Goal: Entertainment & Leisure: Consume media (video, audio)

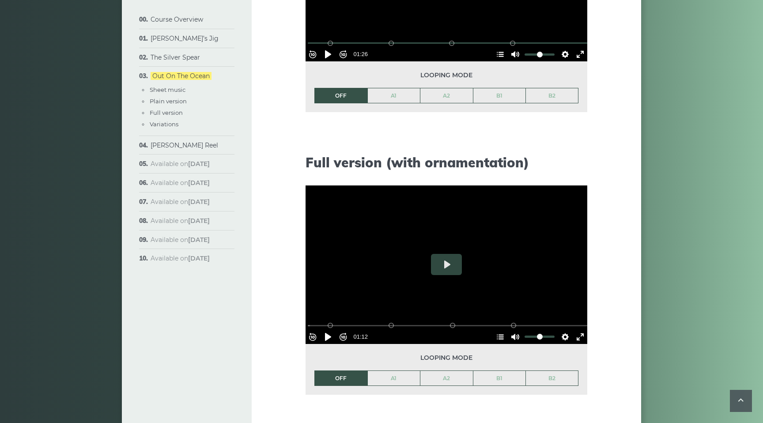
scroll to position [982, 0]
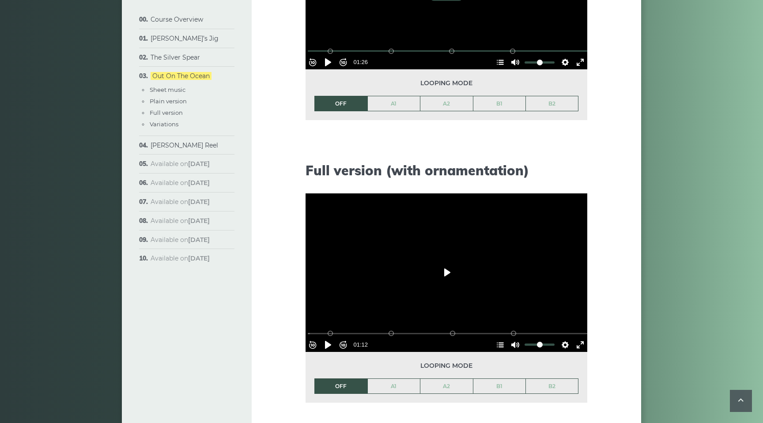
click at [442, 272] on button "Play" at bounding box center [446, 272] width 31 height 21
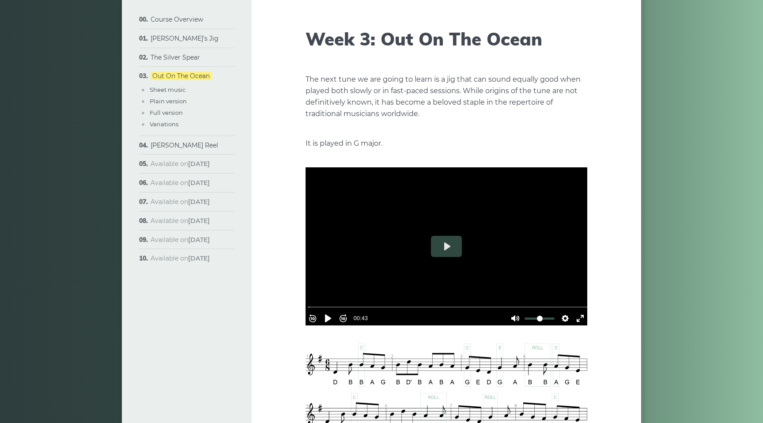
scroll to position [0, 0]
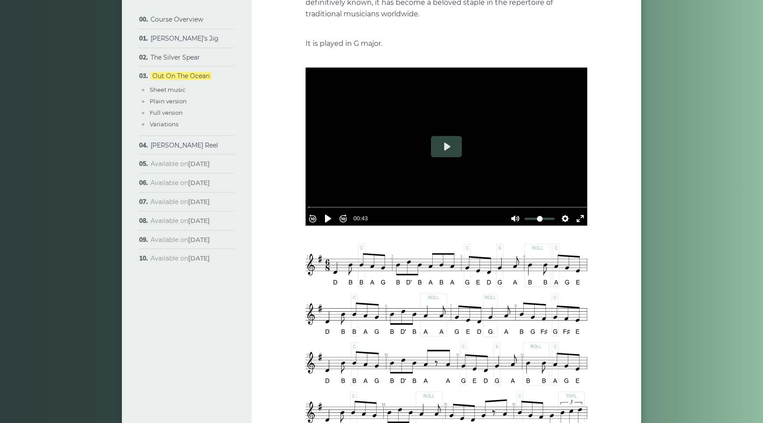
type input "***"
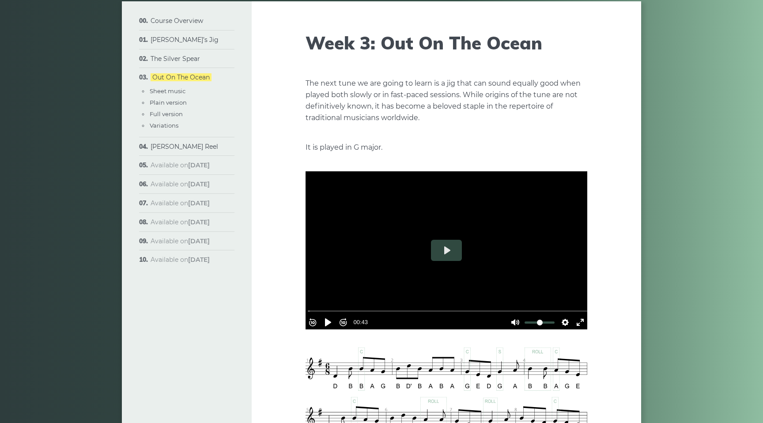
scroll to position [69, 0]
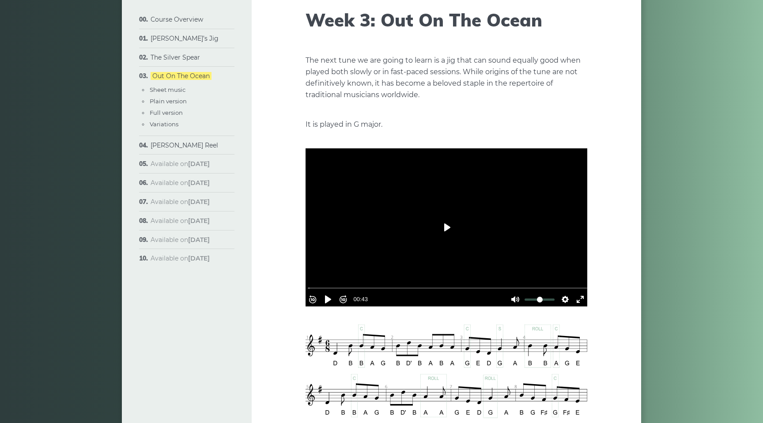
click at [440, 231] on button "Play" at bounding box center [446, 227] width 31 height 21
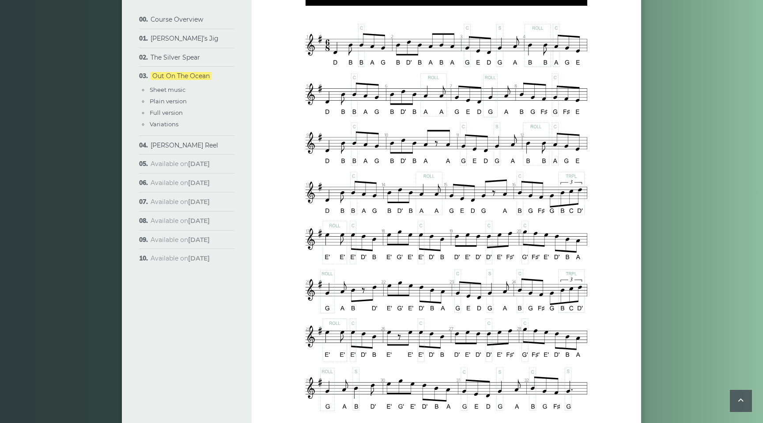
scroll to position [366, 0]
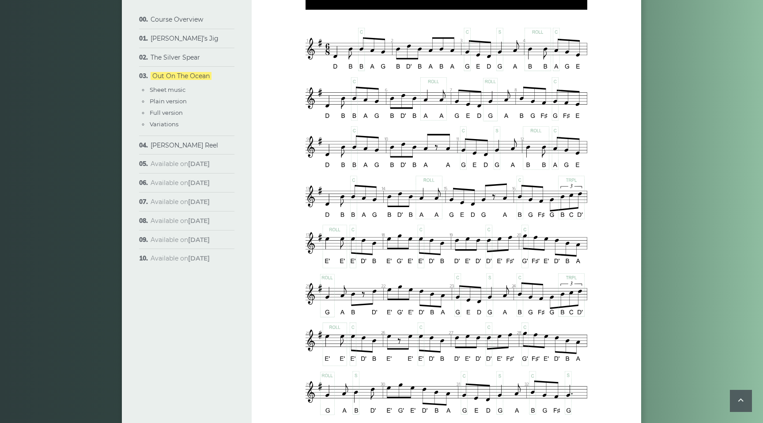
type input "*****"
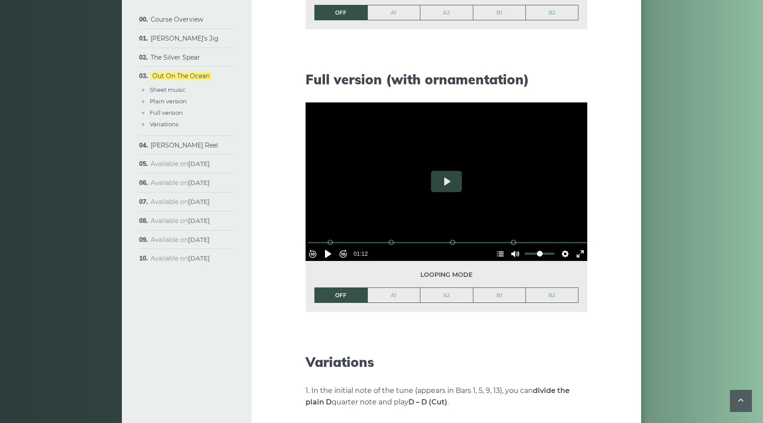
scroll to position [1068, 0]
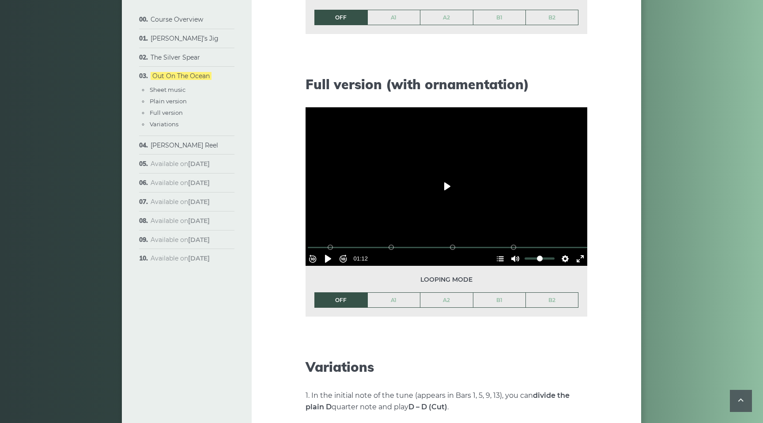
click at [443, 190] on button "Play" at bounding box center [446, 186] width 31 height 21
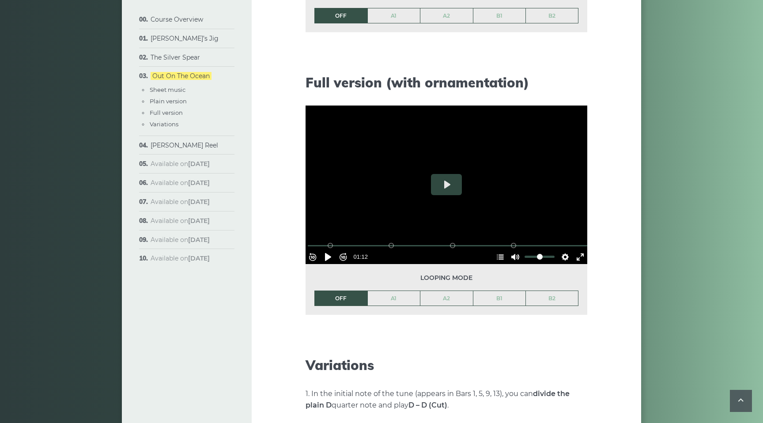
scroll to position [1075, 0]
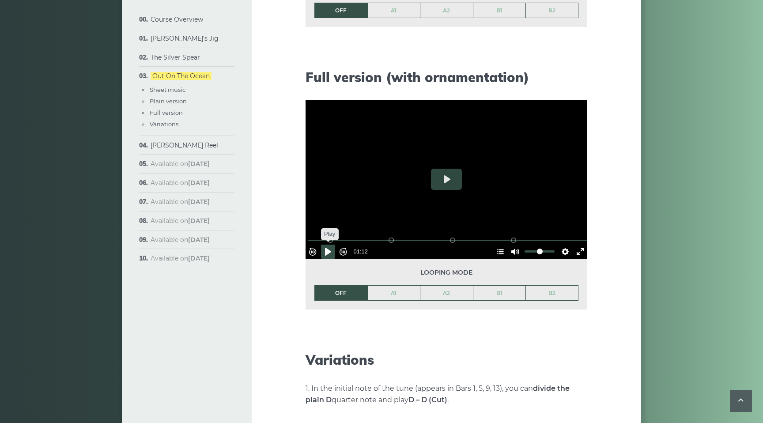
click at [332, 247] on button "Pause Play" at bounding box center [328, 252] width 14 height 14
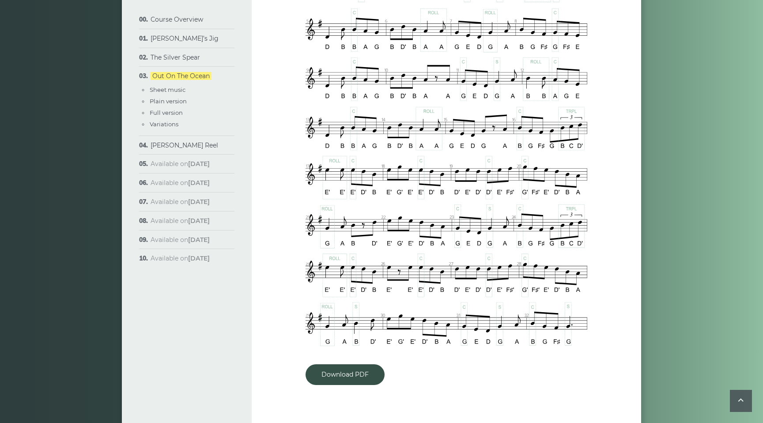
scroll to position [437, 0]
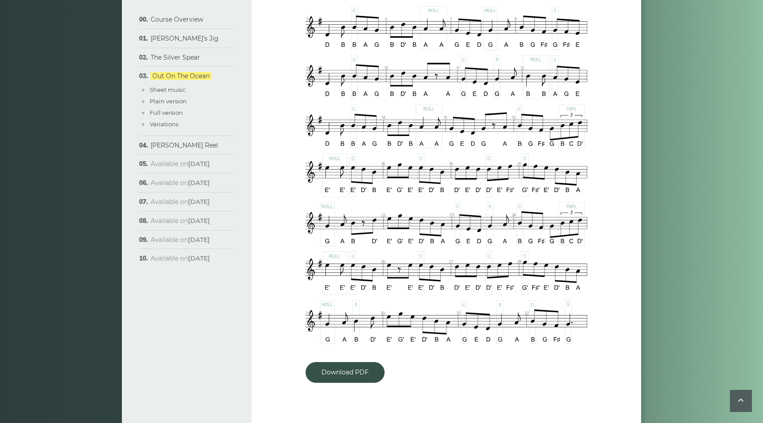
type input "***"
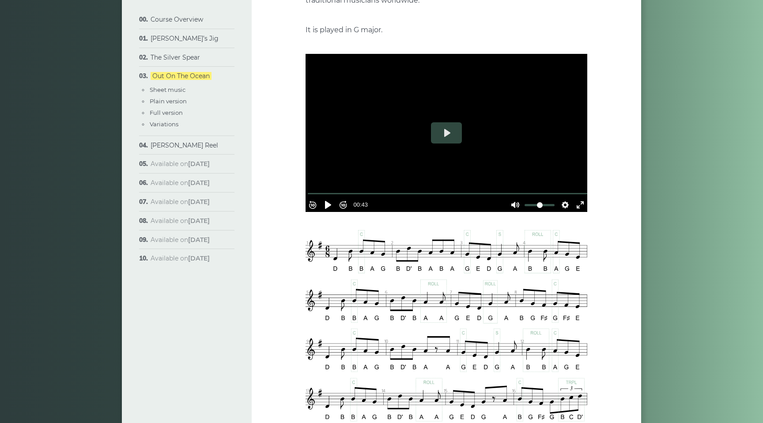
scroll to position [163, 0]
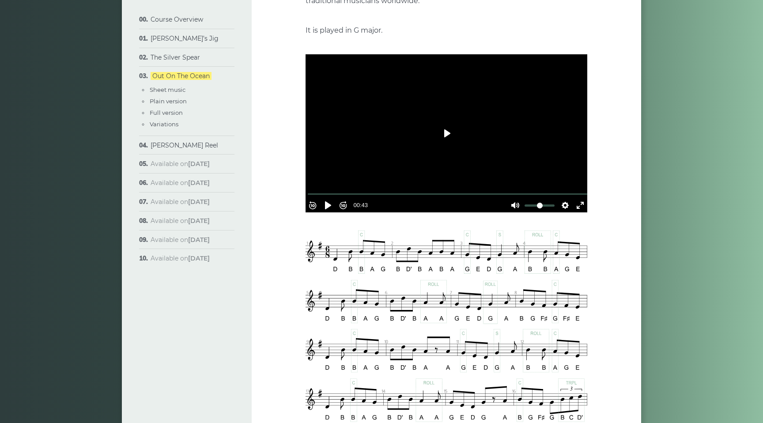
click at [448, 130] on button "Play" at bounding box center [446, 133] width 31 height 21
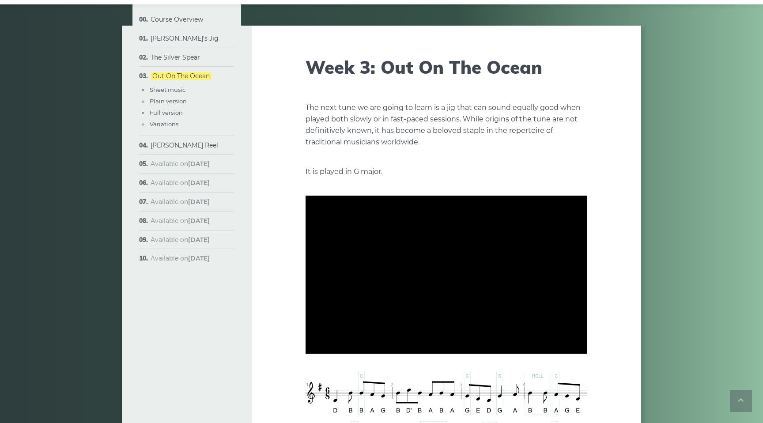
scroll to position [0, 0]
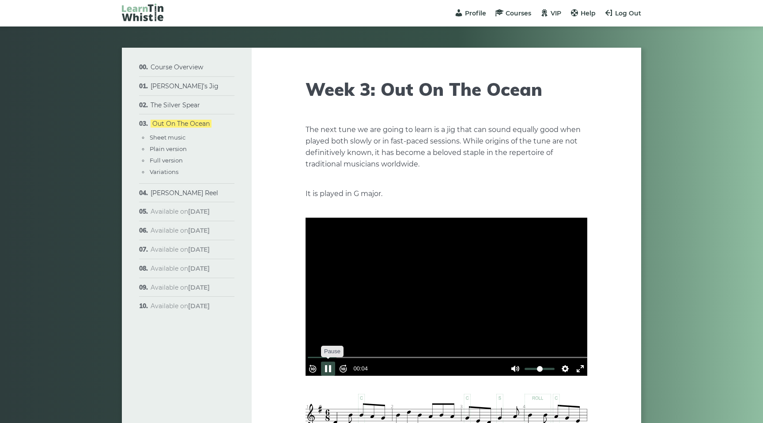
click at [331, 363] on button "Pause Play" at bounding box center [328, 369] width 14 height 14
type input "*****"
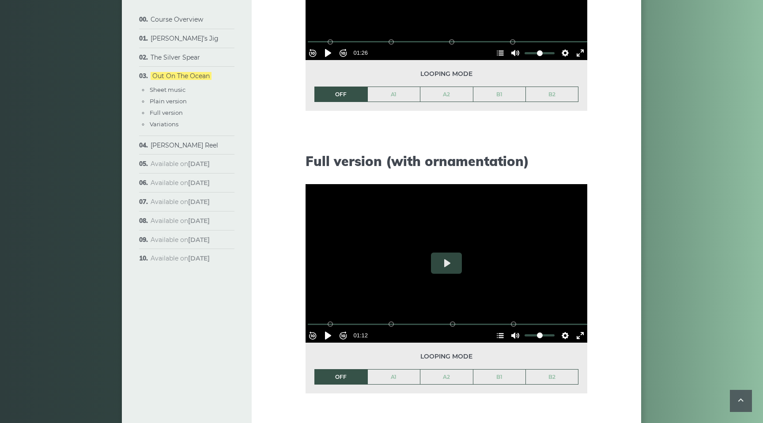
scroll to position [987, 0]
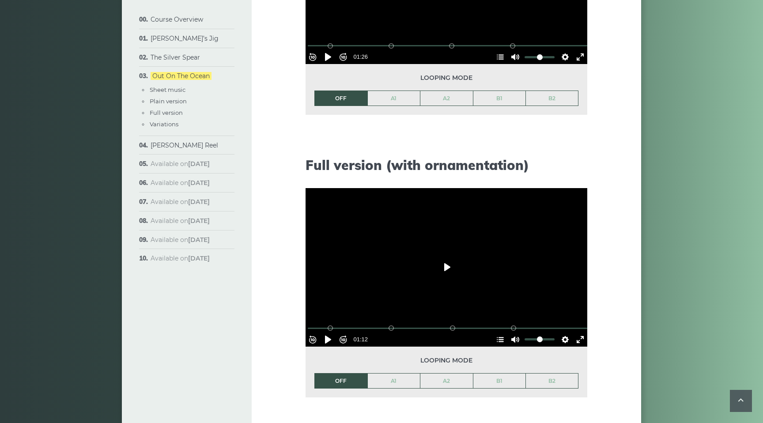
click at [446, 269] on button "Play" at bounding box center [446, 267] width 31 height 21
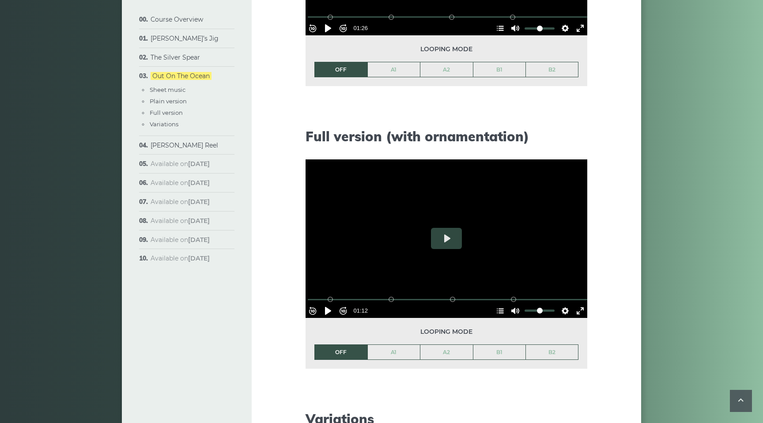
scroll to position [1019, 0]
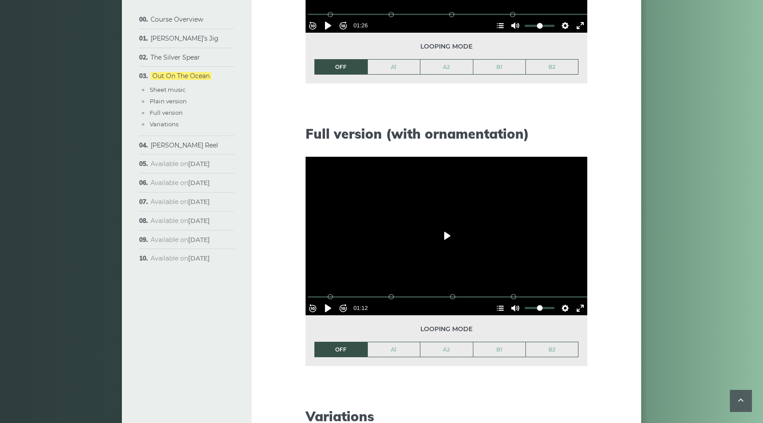
click at [449, 235] on button "Play" at bounding box center [446, 235] width 31 height 21
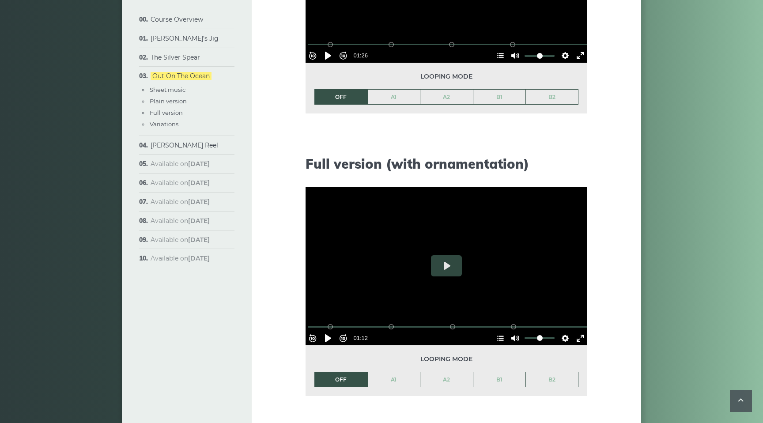
scroll to position [990, 0]
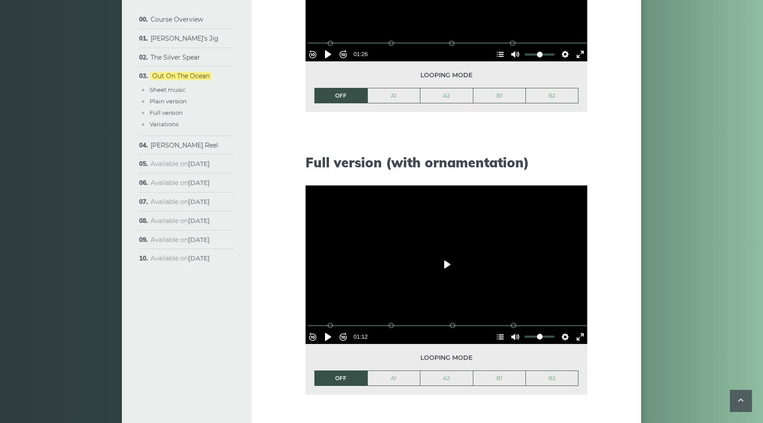
click at [449, 264] on button "Play" at bounding box center [446, 264] width 31 height 21
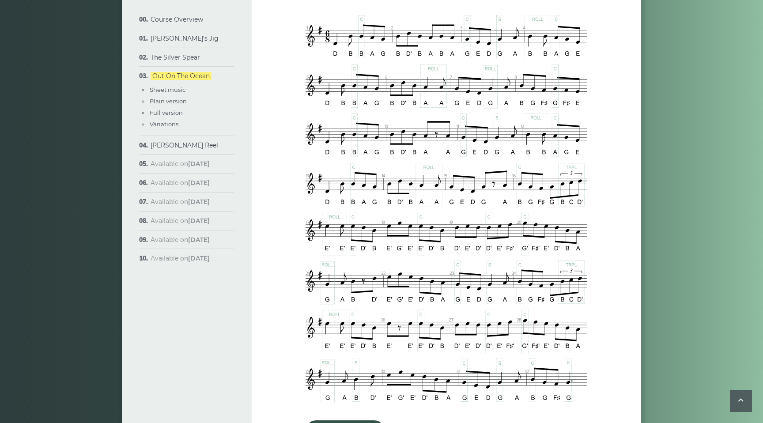
scroll to position [378, 0]
type input "***"
